Goal: Navigation & Orientation: Go to known website

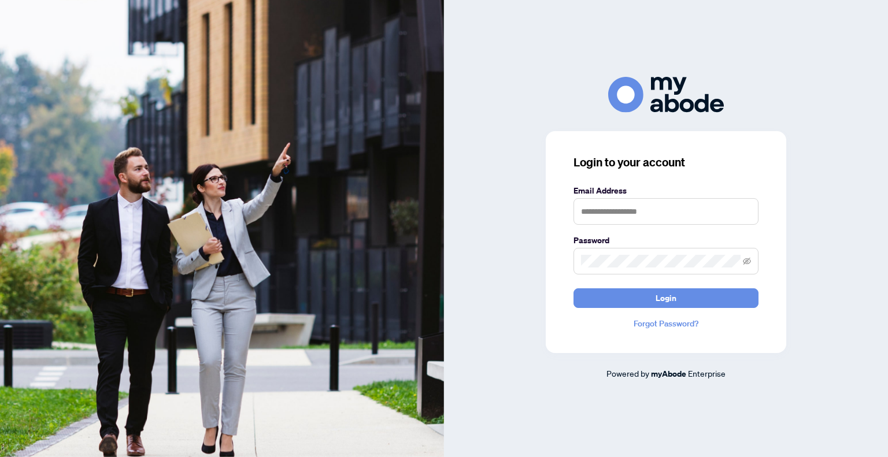
click at [739, 217] on keeper-lock "Open Keeper Popup" at bounding box center [745, 211] width 14 height 14
click at [745, 213] on keeper-lock "Open Keeper Popup" at bounding box center [745, 211] width 14 height 14
type input "**********"
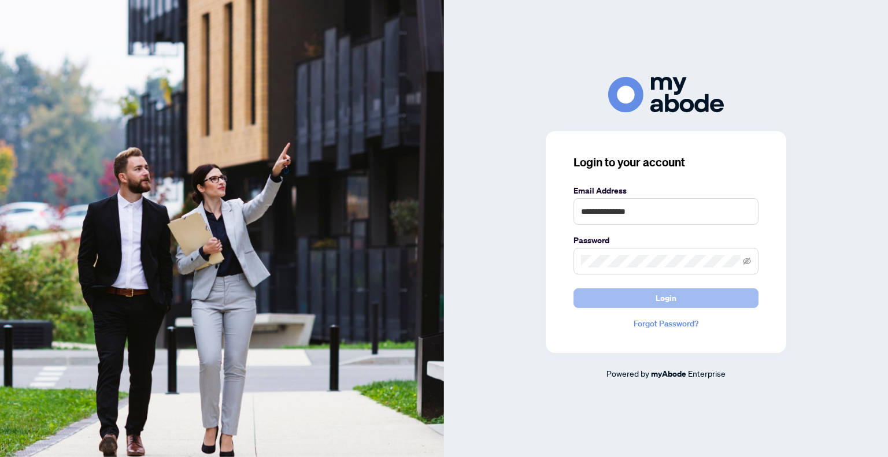
click at [724, 301] on button "Login" at bounding box center [666, 299] width 185 height 20
